Goal: Check status

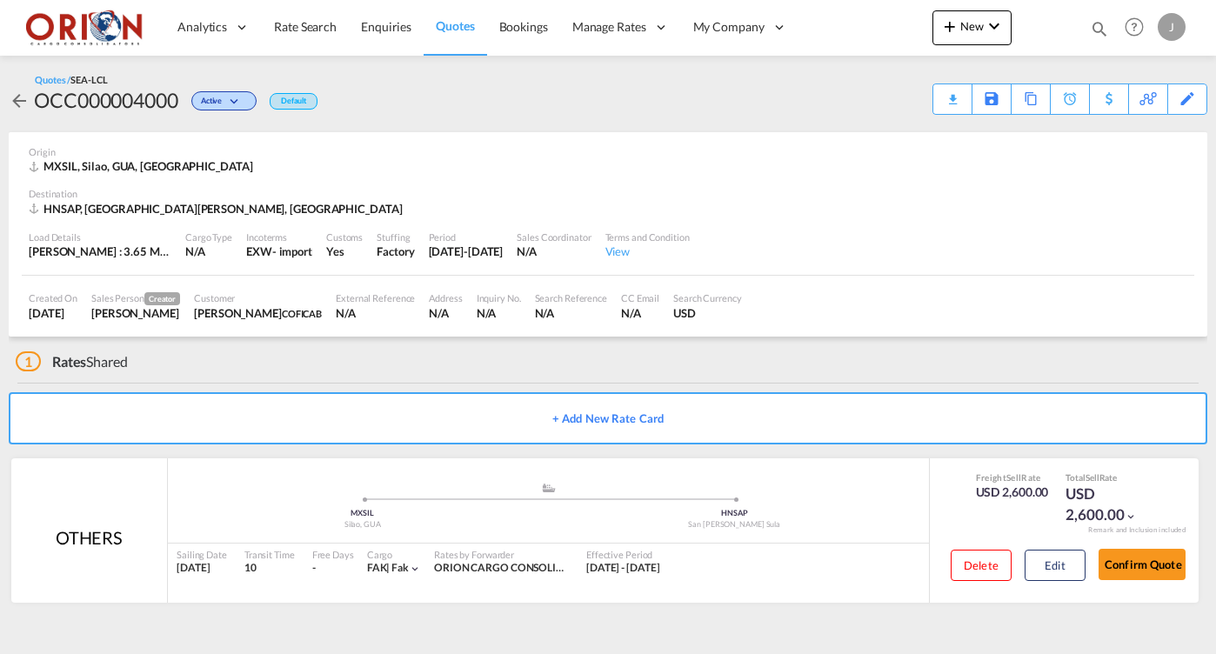
click at [1103, 30] on md-icon "icon-magnify" at bounding box center [1099, 28] width 19 height 19
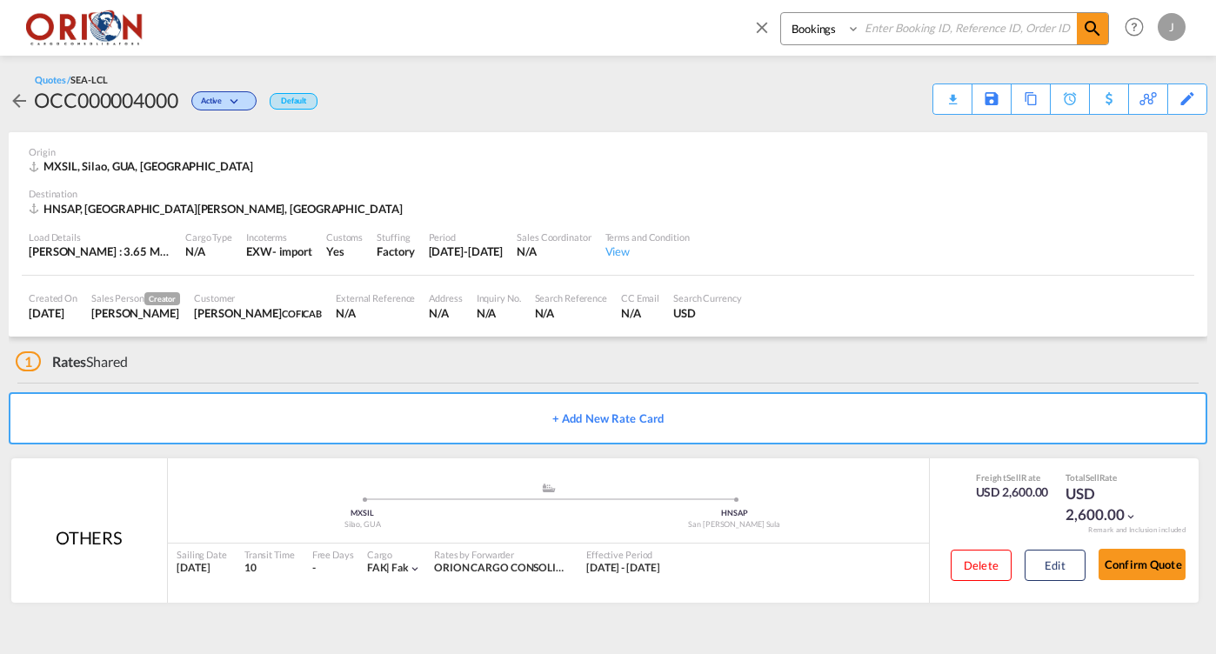
click at [907, 38] on input at bounding box center [968, 28] width 217 height 30
paste input "OCC001904"
type input "OCC001904"
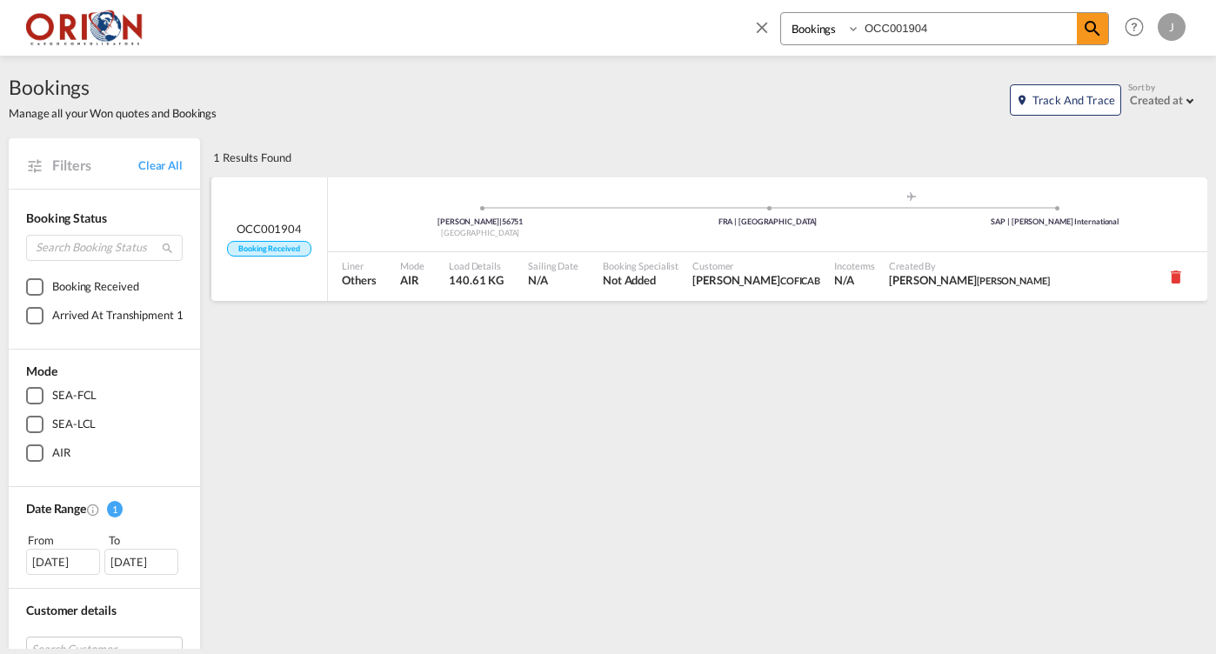
click at [857, 237] on div "[PERSON_NAME] | 56751 [GEOGRAPHIC_DATA] .a{fill:#aaa8ad;} .a{fill:#aaa8ad;} FRA…" at bounding box center [768, 217] width 880 height 52
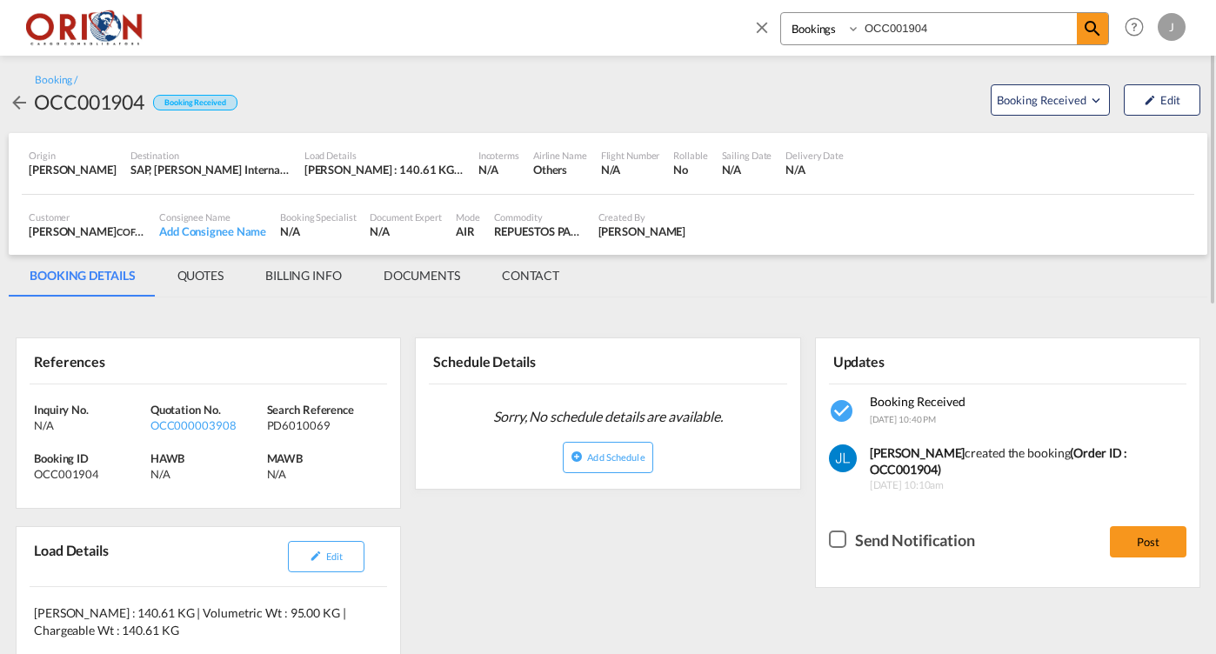
click at [290, 271] on md-tab-item "BILLING INFO" at bounding box center [303, 276] width 118 height 42
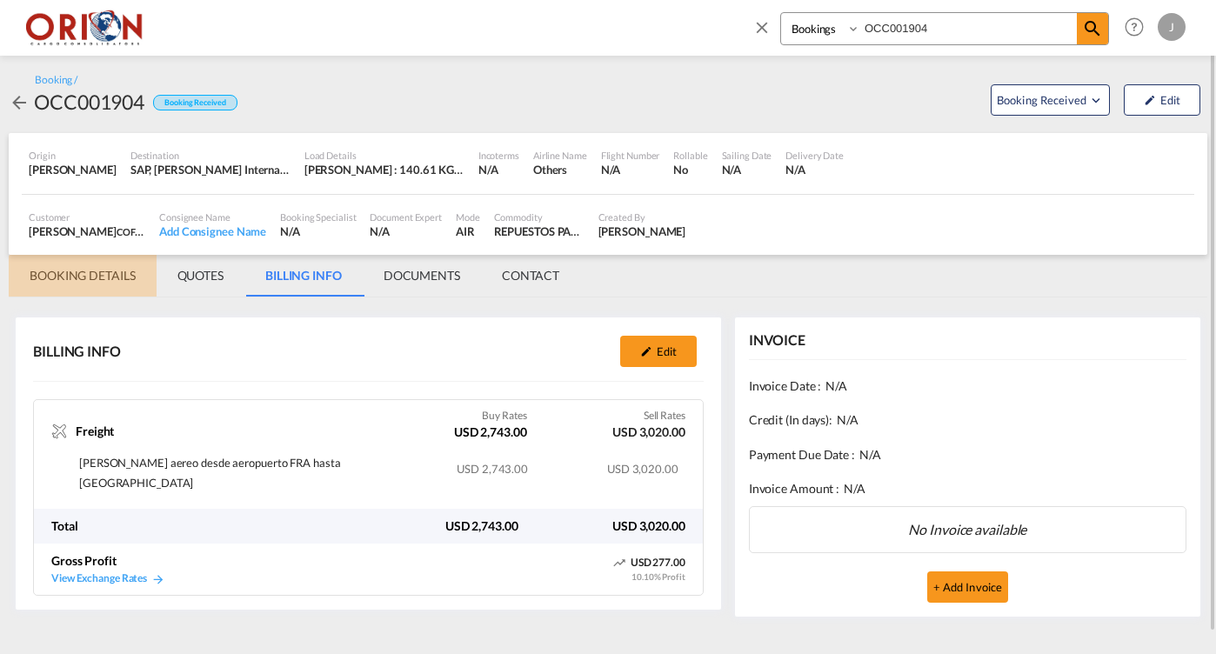
click at [108, 270] on md-tab-item "BOOKING DETAILS" at bounding box center [83, 276] width 148 height 42
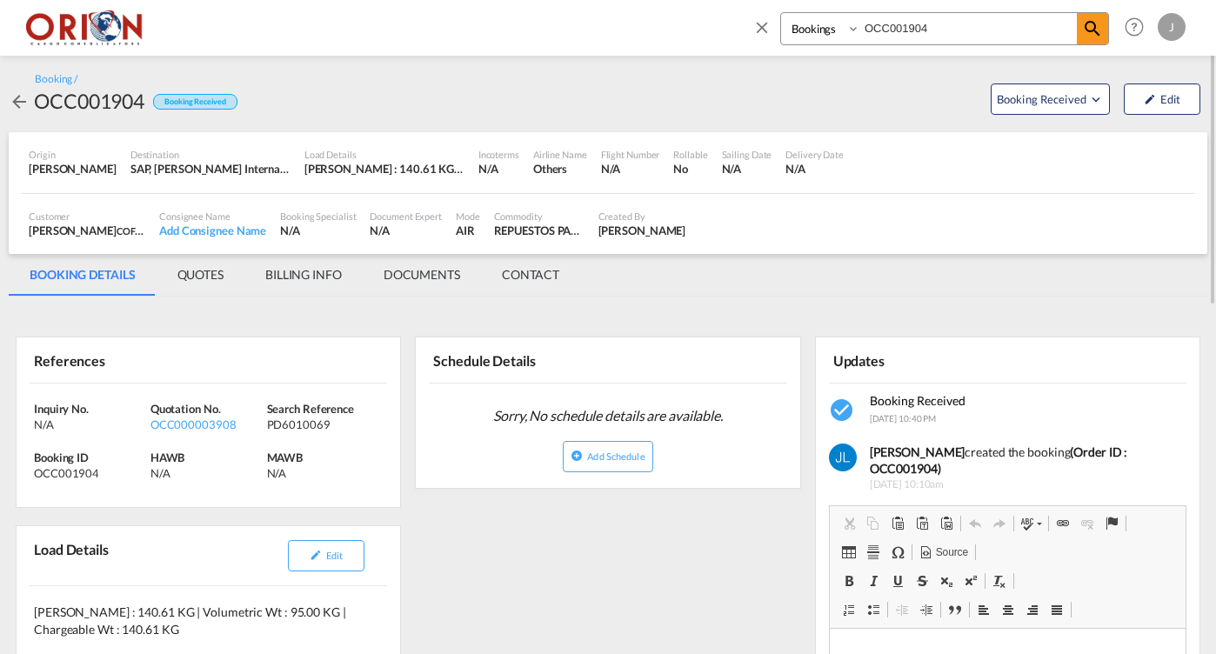
scroll to position [3, 0]
click at [311, 549] on md-icon "icon-pencil" at bounding box center [316, 553] width 12 height 12
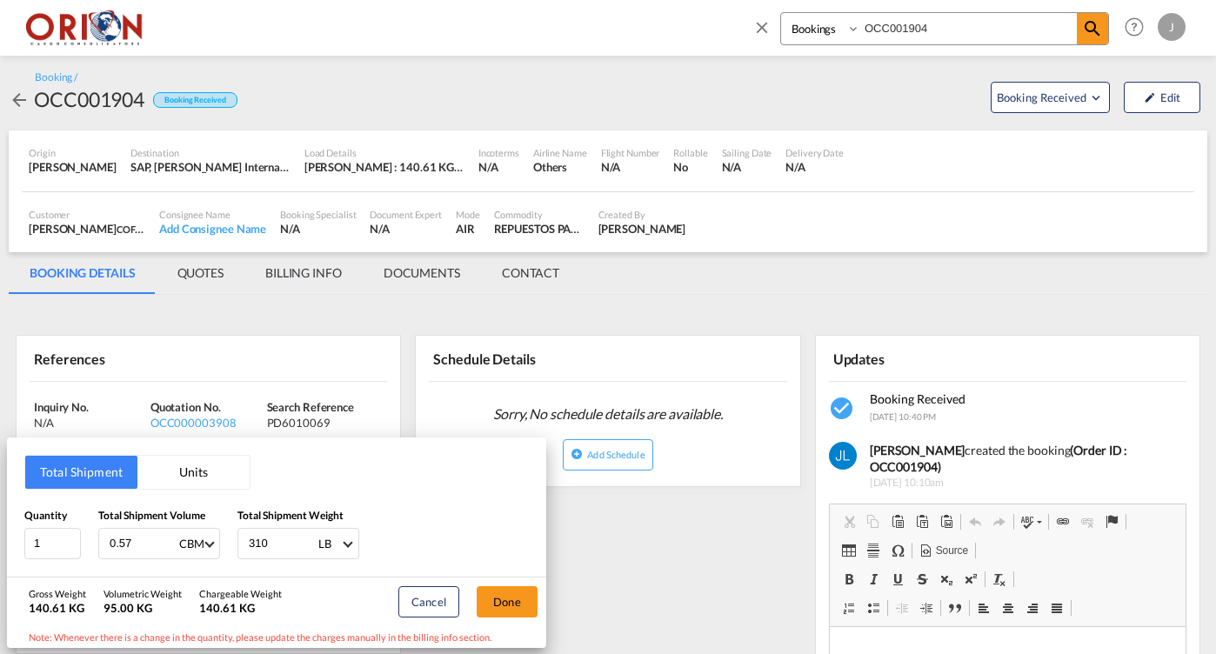
scroll to position [0, 0]
click at [437, 592] on button "Cancel" at bounding box center [428, 601] width 61 height 31
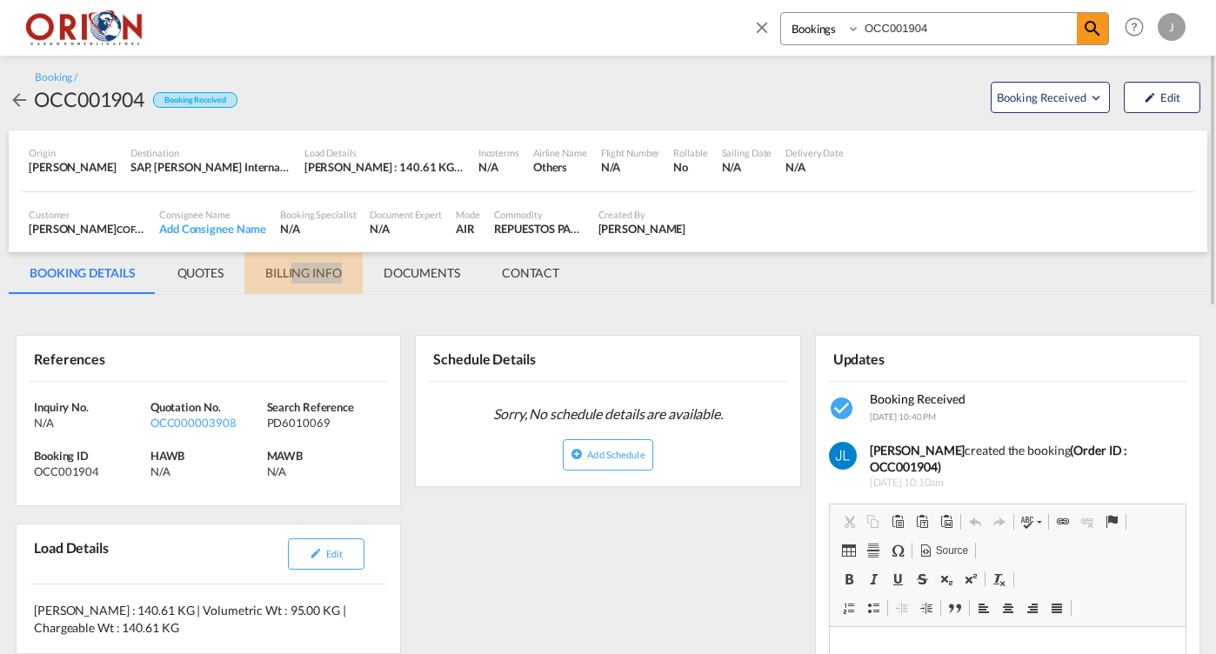
click at [295, 278] on md-tab-item "BILLING INFO" at bounding box center [303, 273] width 118 height 42
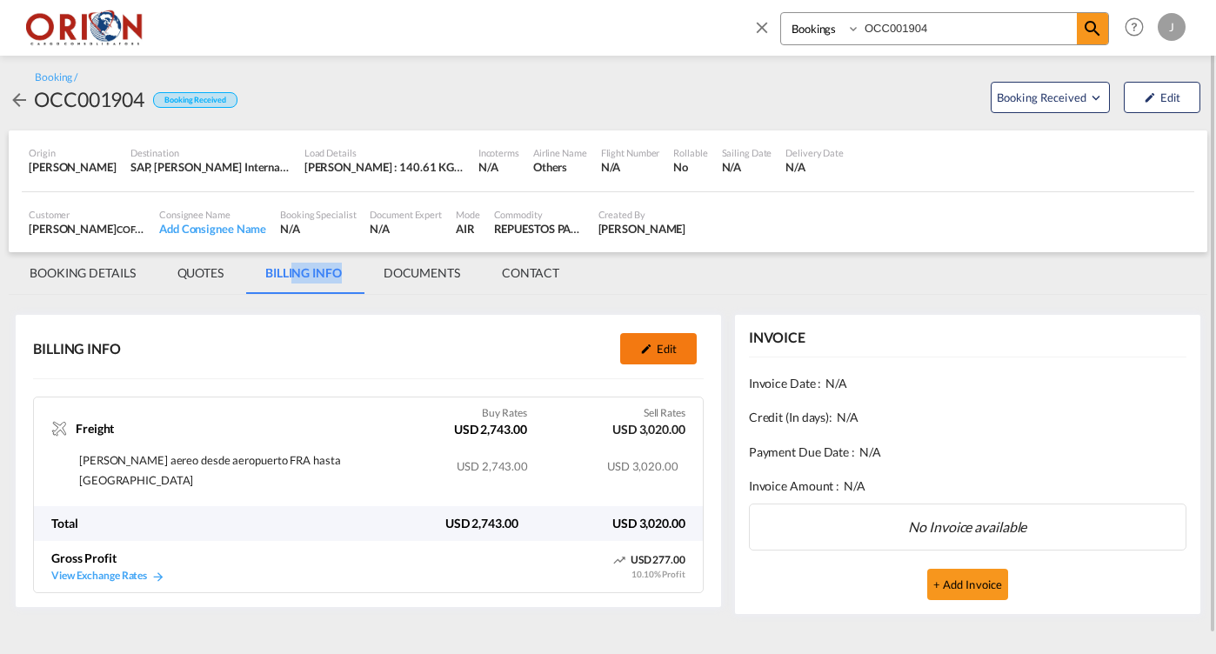
click at [649, 343] on md-icon "icon-pencil" at bounding box center [646, 349] width 12 height 12
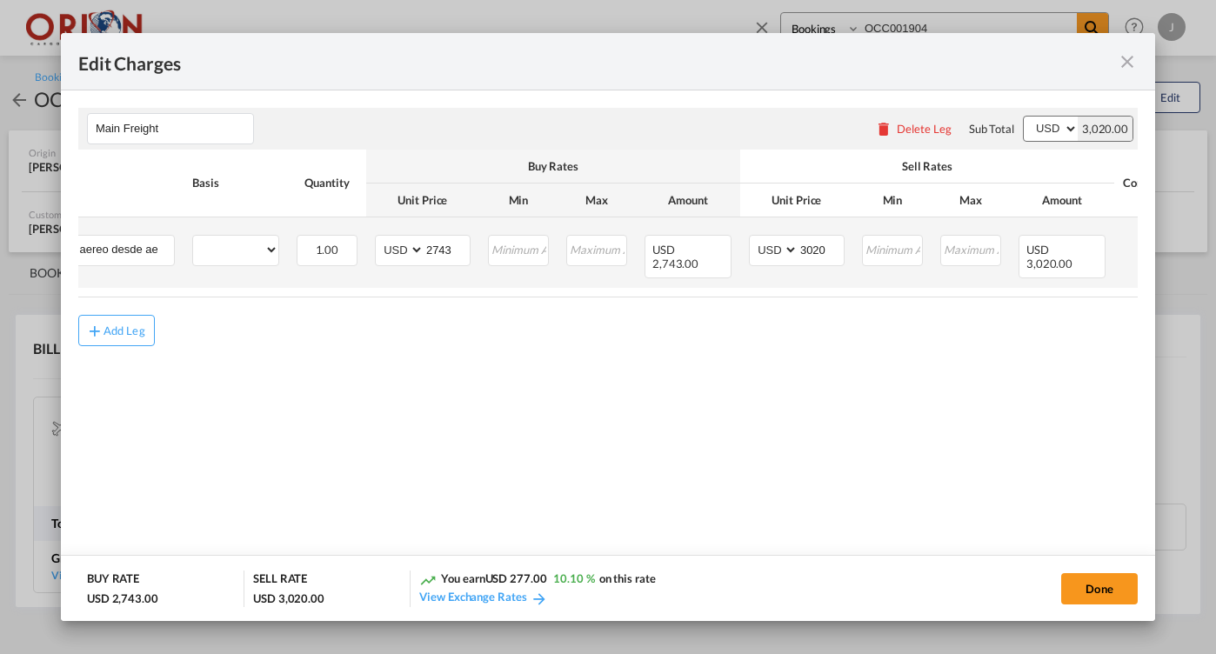
select select "flat"
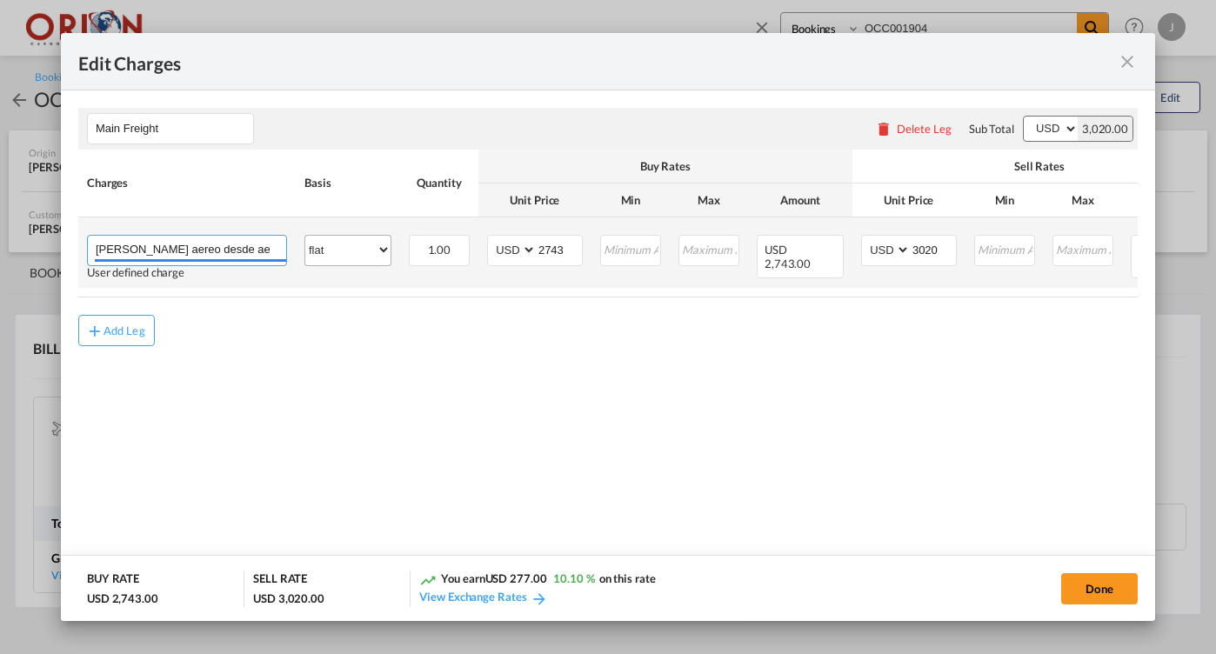
drag, startPoint x: 216, startPoint y: 248, endPoint x: 358, endPoint y: 255, distance: 142.8
click at [358, 255] on tr "[PERSON_NAME] aereo desde aeropuerto FRA hasta aeropuerto SAP Please Enter User…" at bounding box center [716, 252] width 1276 height 70
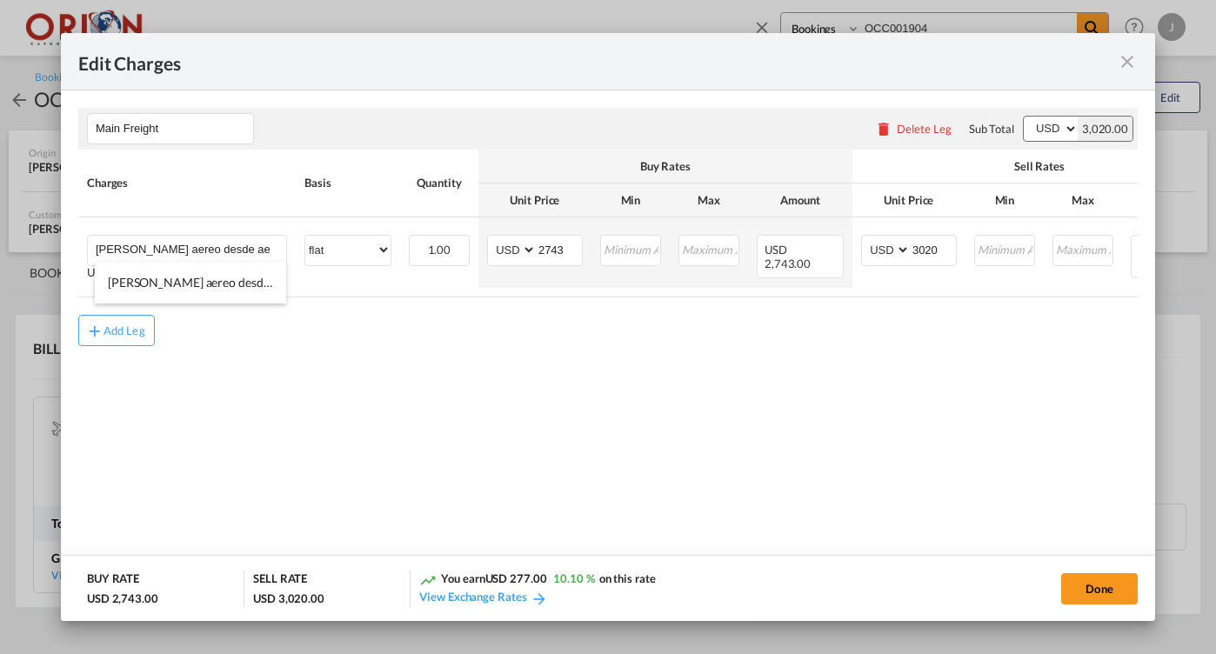
click at [370, 419] on leg "Edit Charges Main Freight Please enter leg name Leg Name Already Exists Delete …" at bounding box center [608, 237] width 1094 height 408
click at [1122, 62] on md-icon "icon-close fg-AAA8AD m-0 pointer" at bounding box center [1127, 61] width 21 height 21
